Goal: Task Accomplishment & Management: Manage account settings

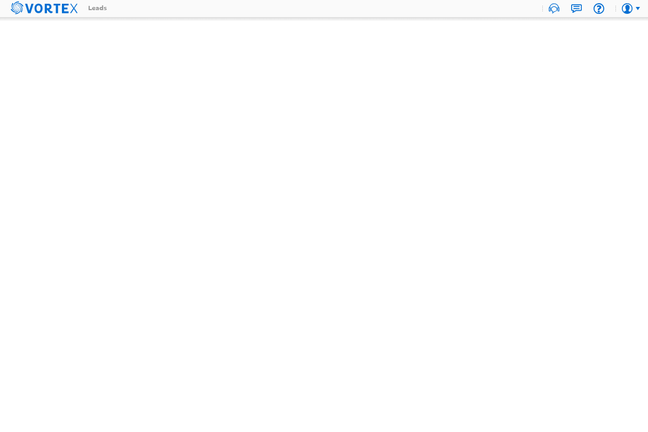
click at [193, 106] on body "call-recording drop-down-arrow help pulse user-profile vortex-logo Leads Sphere" at bounding box center [324, 216] width 648 height 432
drag, startPoint x: 97, startPoint y: 9, endPoint x: 160, endPoint y: 117, distance: 125.3
click at [160, 117] on body "call-recording drop-down-arrow help pulse user-profile vortex-logo Leads Sphere" at bounding box center [324, 216] width 648 height 432
click at [38, 3] on icon at bounding box center [44, 7] width 67 height 17
click at [641, 7] on div at bounding box center [631, 8] width 30 height 15
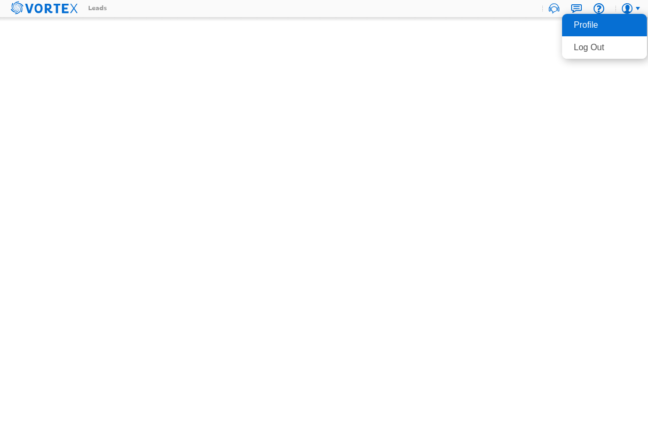
click at [591, 25] on li "Profile" at bounding box center [604, 25] width 85 height 22
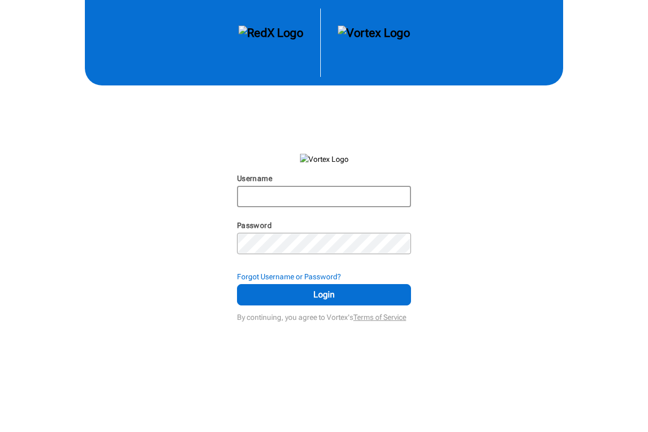
click at [277, 202] on input "Username" at bounding box center [324, 196] width 172 height 19
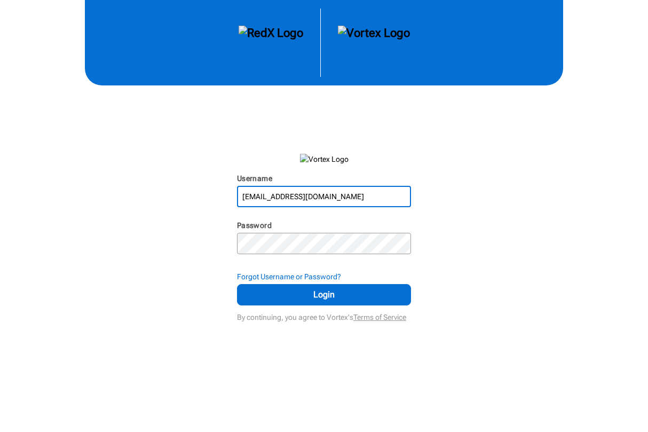
type input "[EMAIL_ADDRESS][DOMAIN_NAME]"
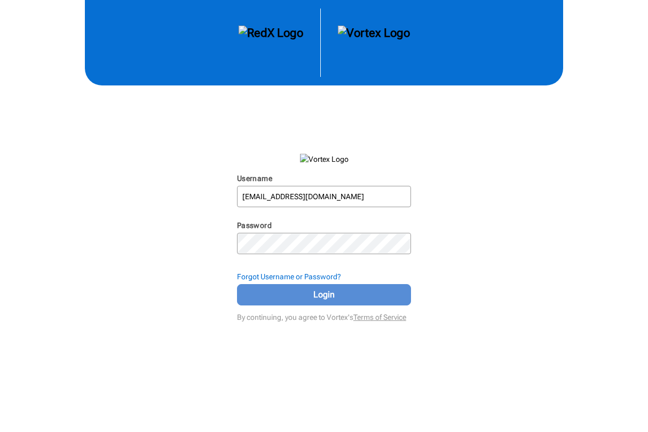
click at [313, 301] on button "Login" at bounding box center [324, 294] width 174 height 21
click at [314, 293] on span "Login" at bounding box center [323, 294] width 147 height 13
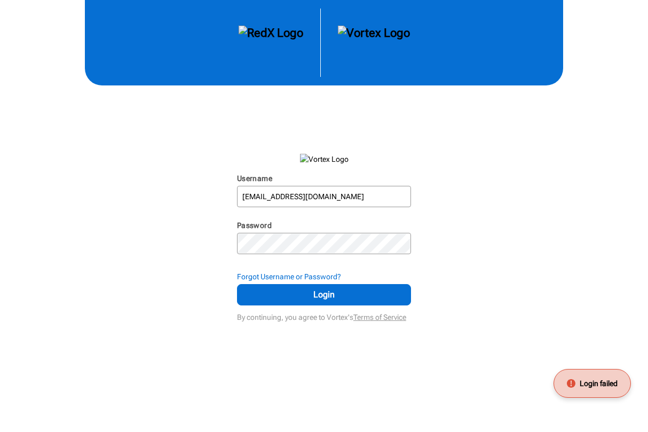
click at [615, 388] on span "Login failed" at bounding box center [599, 383] width 38 height 11
